Goal: Communication & Community: Connect with others

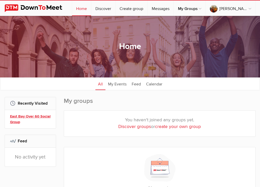
click at [26, 114] on link "East Bay Over 60 Social Group" at bounding box center [31, 119] width 42 height 11
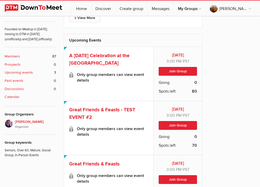
scroll to position [180, 0]
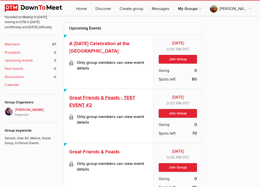
click at [88, 98] on span "Great Friends & Feasts - TEST EVENT #2" at bounding box center [102, 102] width 66 height 14
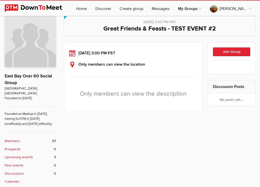
scroll to position [74, 0]
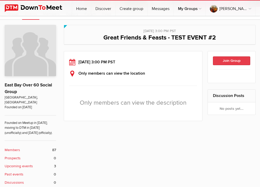
click at [235, 60] on button "Join Group" at bounding box center [231, 61] width 37 height 9
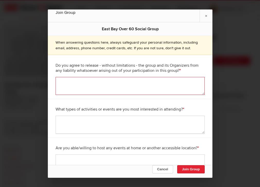
click at [82, 86] on textarea at bounding box center [130, 86] width 149 height 18
type textarea "Yes"
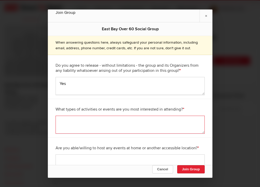
click at [69, 126] on textarea at bounding box center [130, 125] width 149 height 18
type textarea "Potlucks, Games, Crafts"
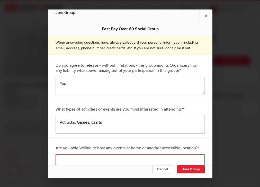
click at [97, 156] on textarea at bounding box center [130, 164] width 149 height 18
type textarea "Can't - I have a tiny townhouse back patio....."
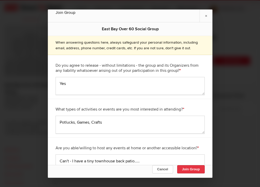
click at [191, 172] on button "Join Group" at bounding box center [191, 170] width 28 height 8
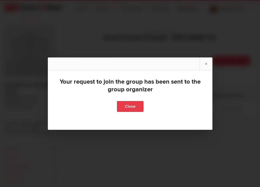
click at [126, 105] on link "Close" at bounding box center [130, 106] width 26 height 11
